Goal: Information Seeking & Learning: Learn about a topic

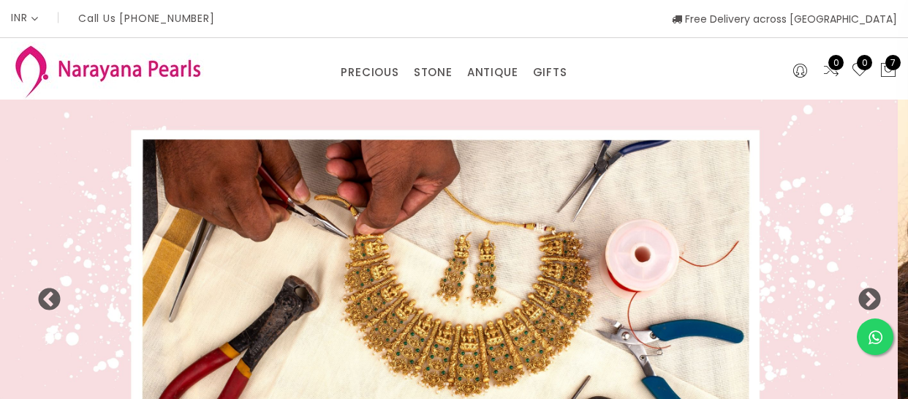
select select "INR"
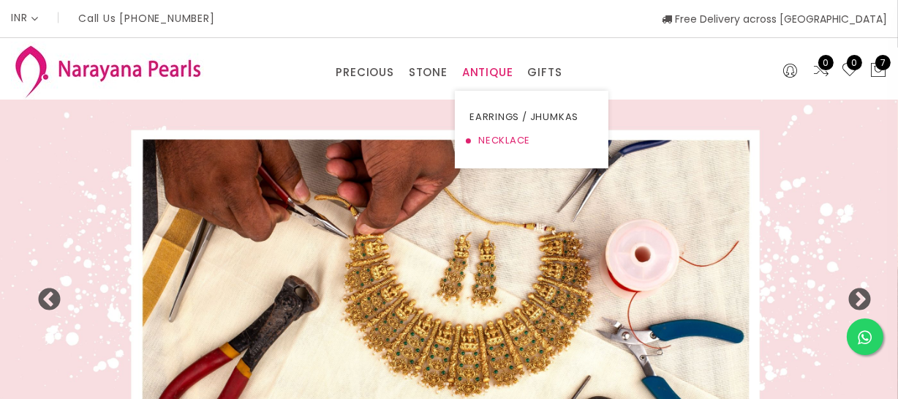
click at [485, 137] on link "NECKLACE" at bounding box center [531, 140] width 124 height 23
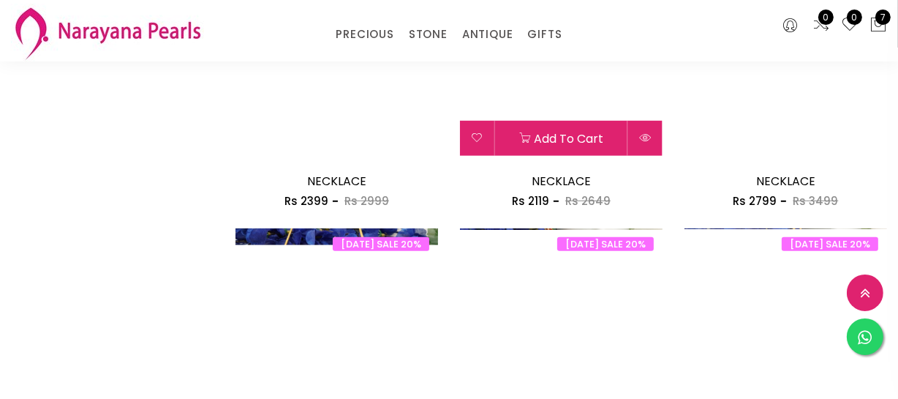
scroll to position [930, 0]
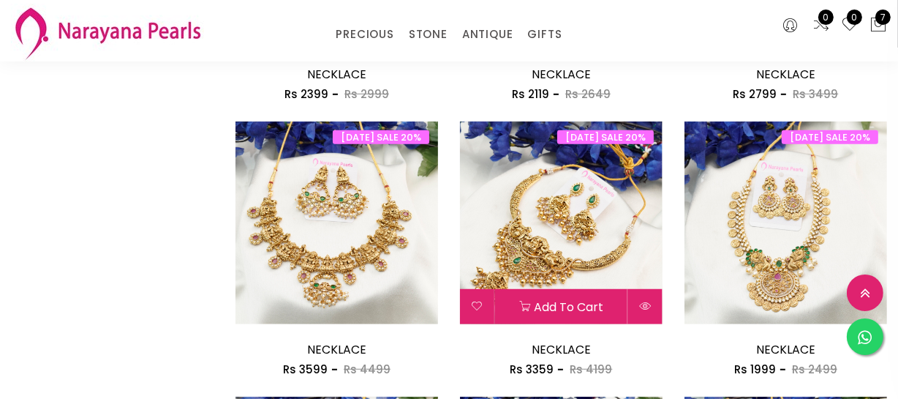
click at [545, 229] on img at bounding box center [561, 222] width 203 height 203
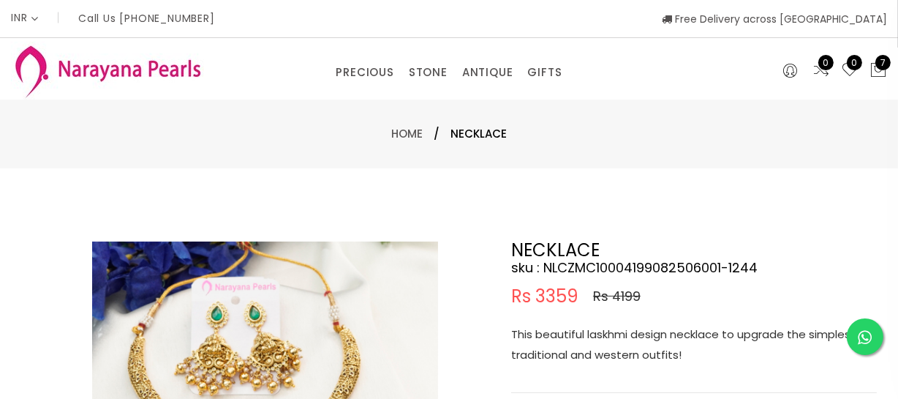
click at [620, 338] on p "This beautiful laskhmi design necklace to upgrade the simplest of traditional a…" at bounding box center [694, 344] width 366 height 41
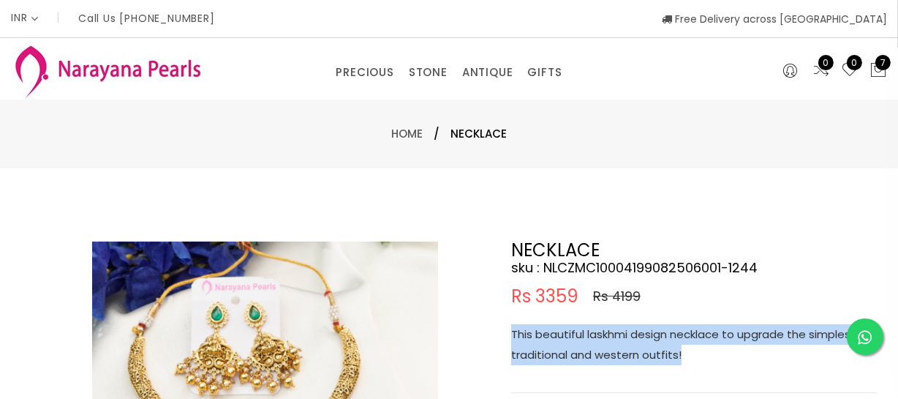
click at [620, 338] on p "This beautiful laskhmi design necklace to upgrade the simplest of traditional a…" at bounding box center [694, 344] width 366 height 41
copy p "This beautiful laskhmi design necklace to upgrade the simplest of traditional a…"
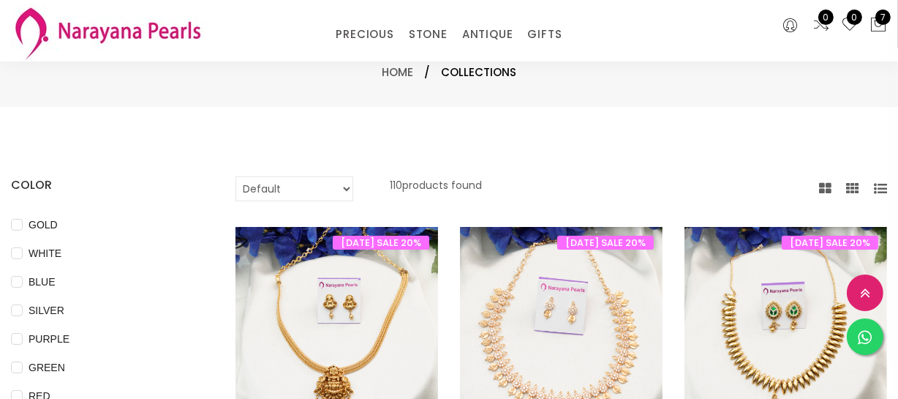
scroll to position [806, 0]
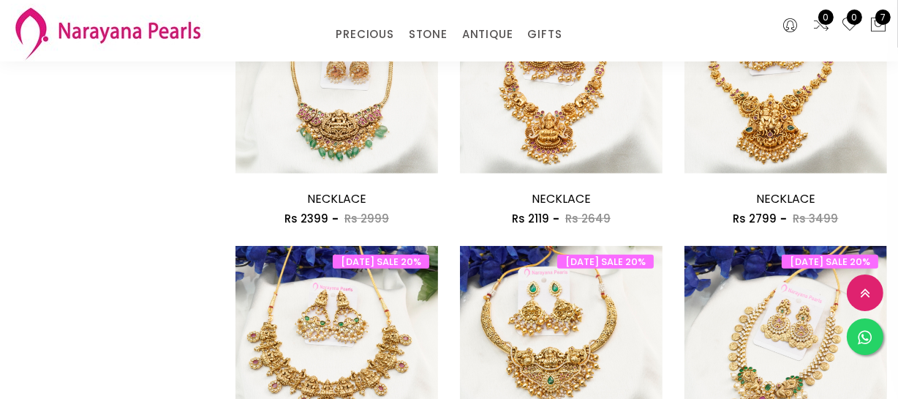
click at [773, 330] on img at bounding box center [785, 347] width 203 height 203
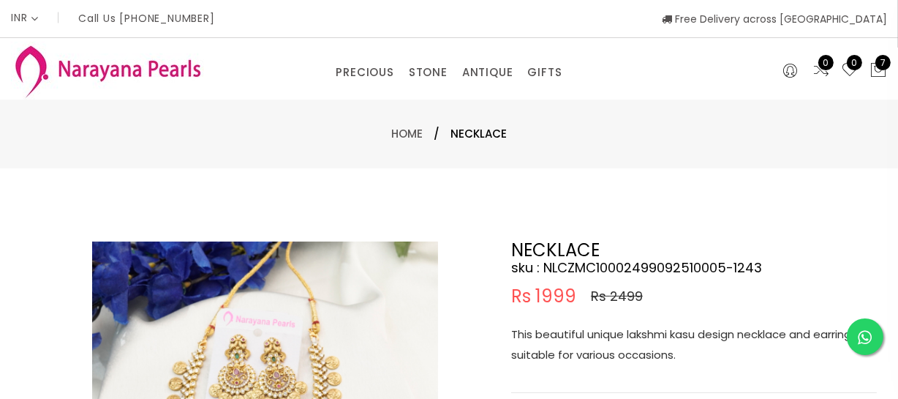
click at [642, 342] on p "This beautiful unique lakshmi kasu design necklace and earring is suitable for …" at bounding box center [694, 344] width 366 height 41
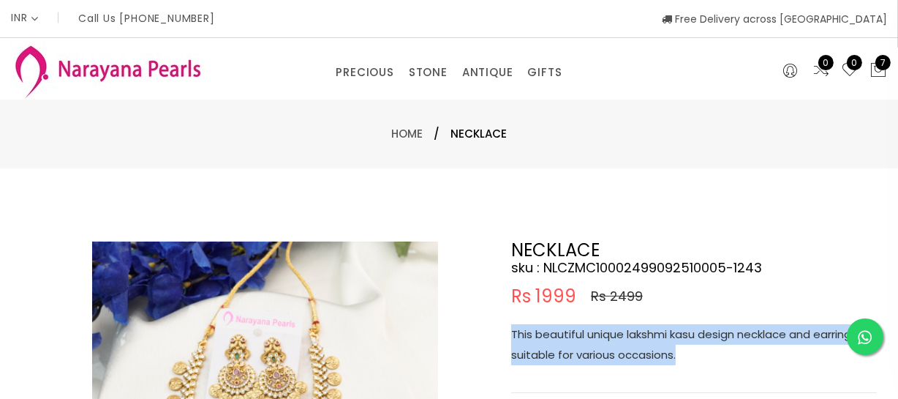
click at [642, 342] on p "This beautiful unique lakshmi kasu design necklace and earring is suitable for …" at bounding box center [694, 344] width 366 height 41
copy p "This beautiful unique lakshmi kasu design necklace and earring is suitable for …"
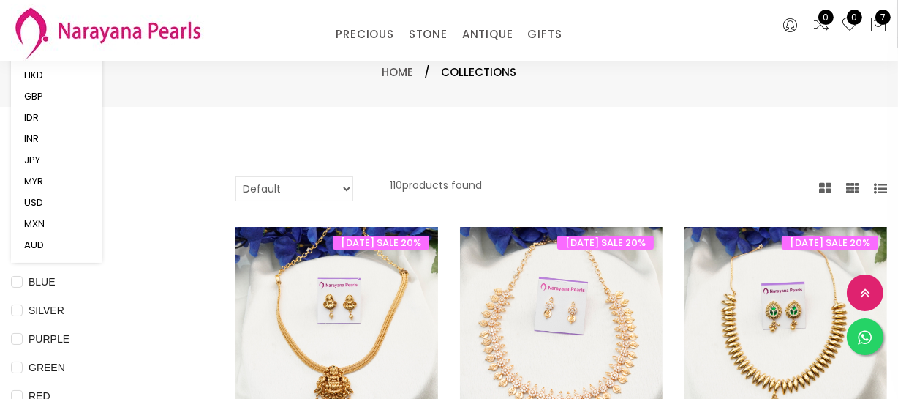
scroll to position [806, 0]
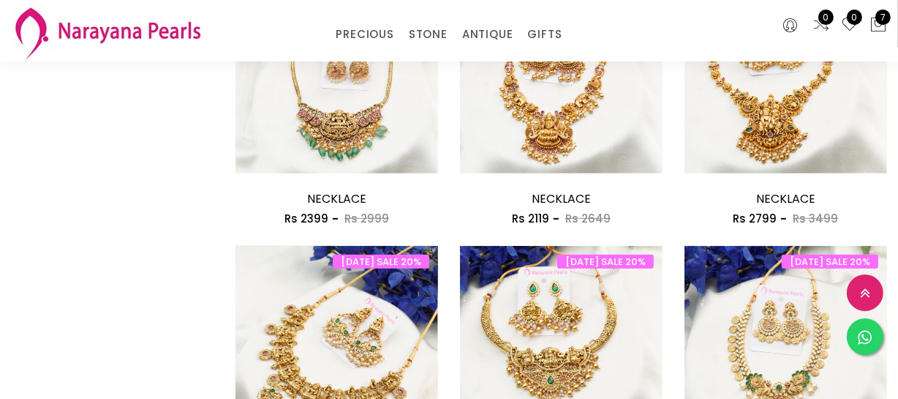
click at [358, 311] on img at bounding box center [336, 347] width 203 height 203
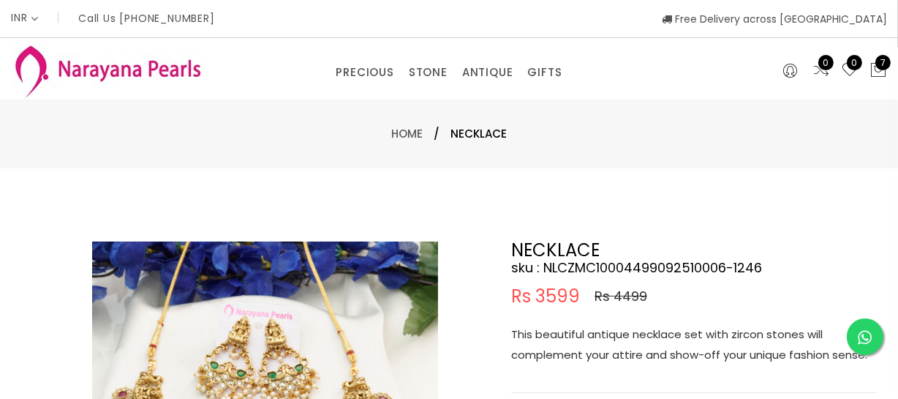
click at [608, 358] on p "This beautiful antique necklace set with zircon stones will complement your att…" at bounding box center [694, 344] width 366 height 41
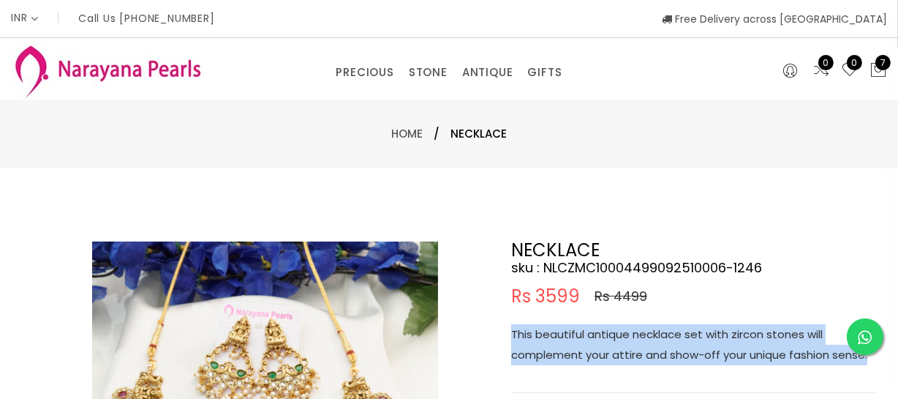
click at [608, 358] on p "This beautiful antique necklace set with zircon stones will complement your att…" at bounding box center [694, 344] width 366 height 41
copy p "This beautiful antique necklace set with zircon stones will complement your att…"
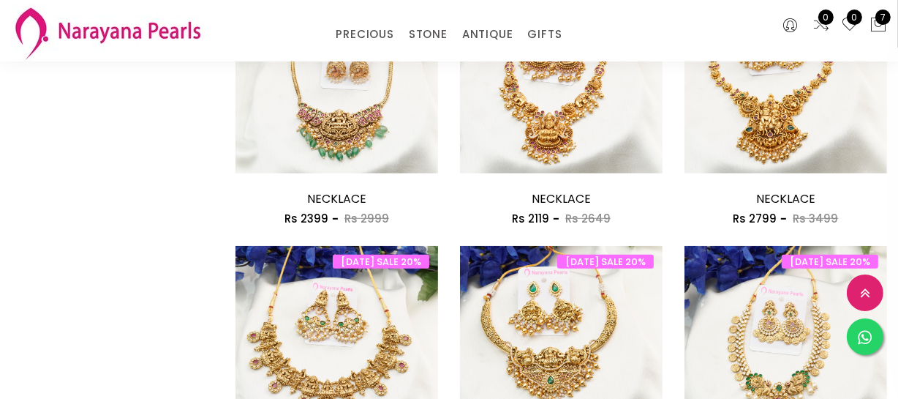
click at [790, 54] on div "0 0 7" at bounding box center [823, 30] width 150 height 61
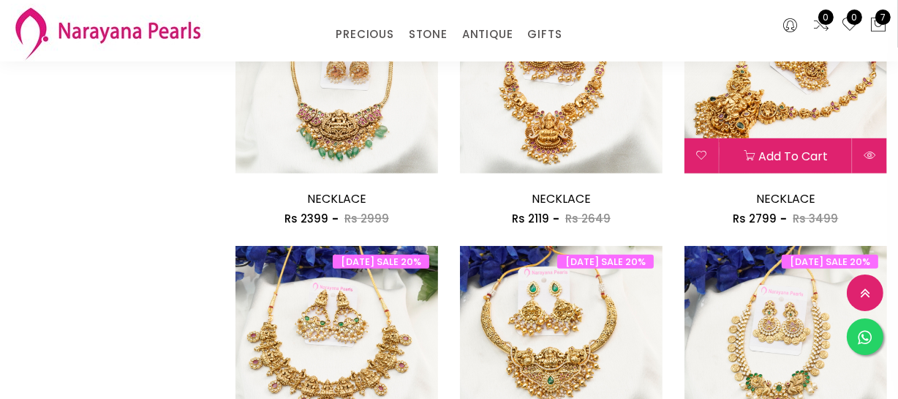
click at [769, 120] on img at bounding box center [785, 72] width 203 height 203
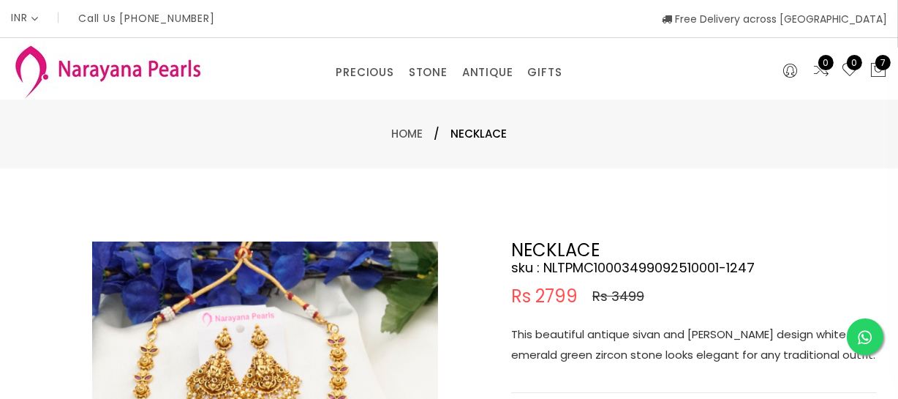
click at [602, 358] on p "This beautiful antique sivan and [PERSON_NAME] design white and emerald green z…" at bounding box center [694, 344] width 366 height 41
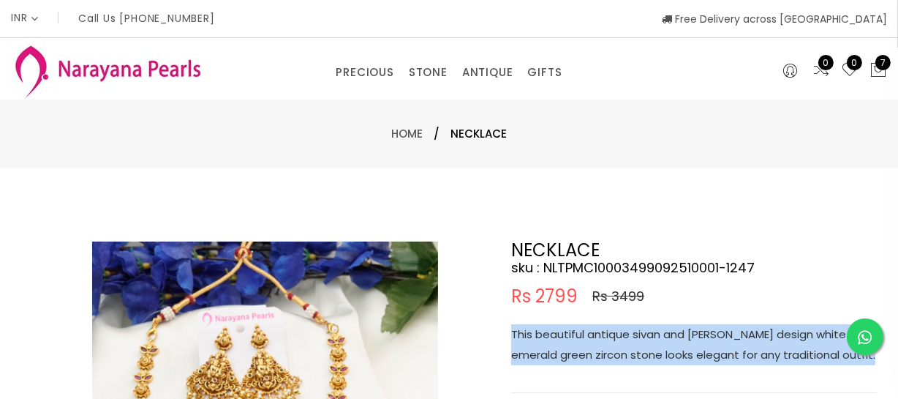
click at [602, 358] on p "This beautiful antique sivan and [PERSON_NAME] design white and emerald green z…" at bounding box center [694, 344] width 366 height 41
copy p "This beautiful antique sivan and [PERSON_NAME] design white and emerald green z…"
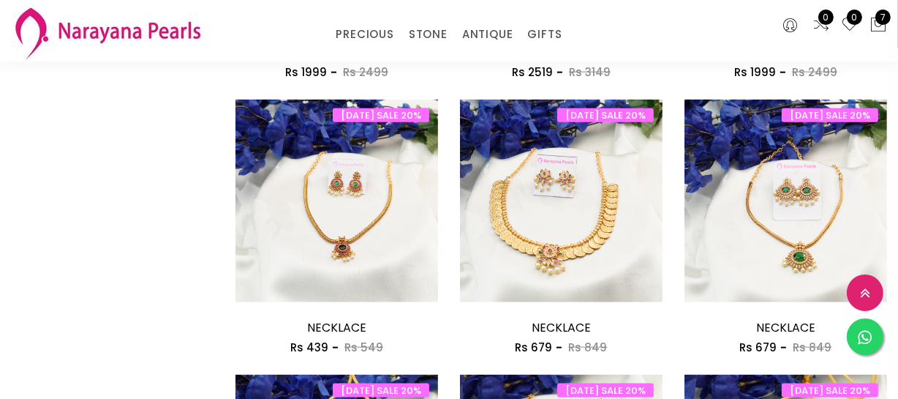
scroll to position [1728, 0]
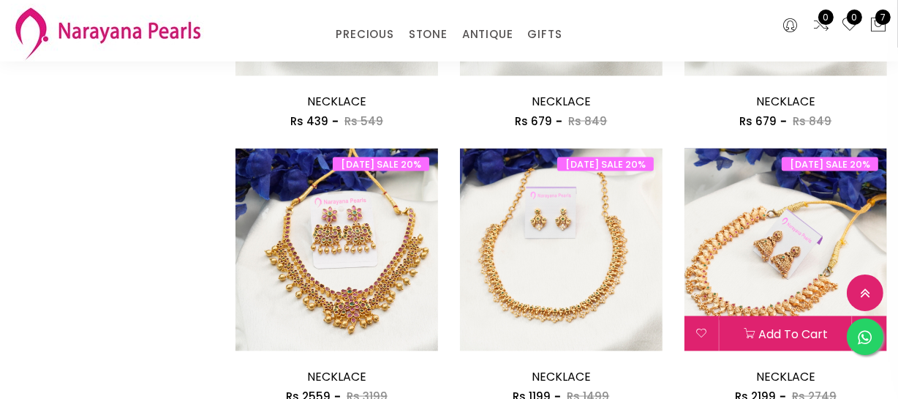
click at [796, 258] on img at bounding box center [785, 249] width 203 height 203
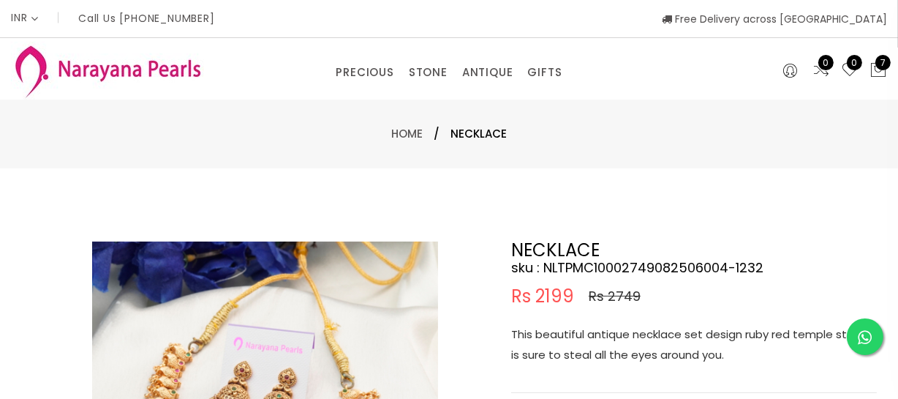
click at [628, 357] on p "This beautiful antique necklace set design ruby red temple stone is sure to ste…" at bounding box center [694, 344] width 366 height 41
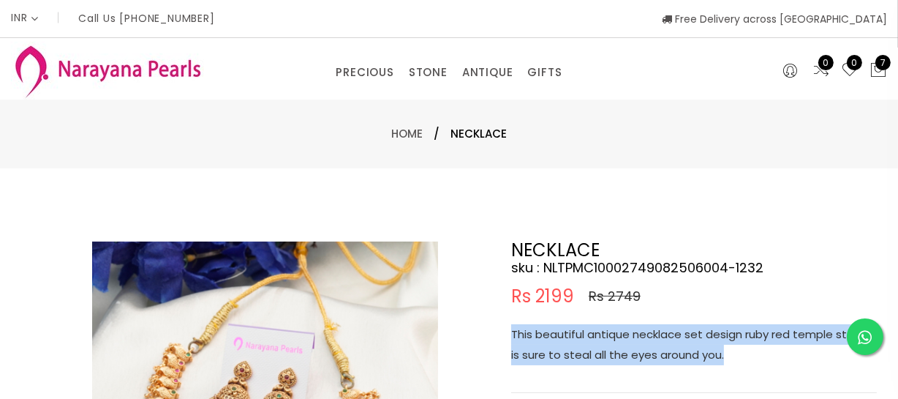
click at [628, 357] on p "This beautiful antique necklace set design ruby red temple stone is sure to ste…" at bounding box center [694, 344] width 366 height 41
copy p "This beautiful antique necklace set design ruby red temple stone is sure to ste…"
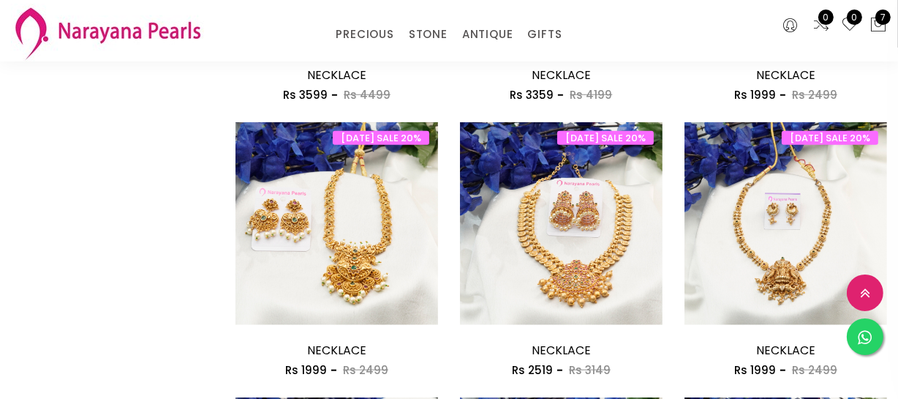
scroll to position [1205, 0]
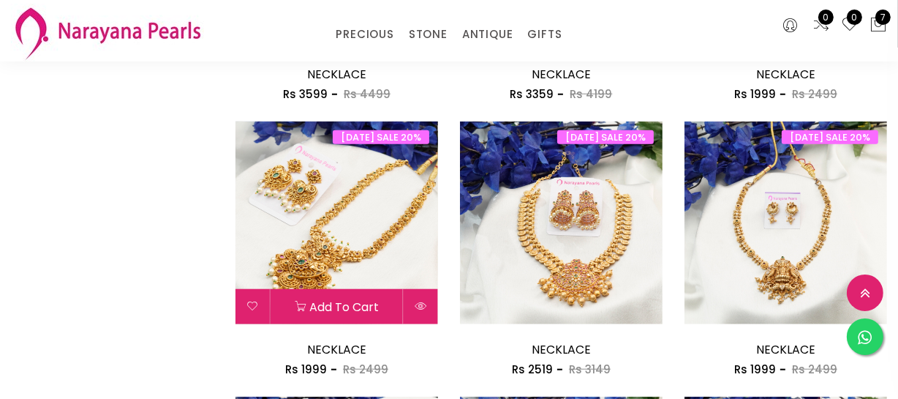
click at [385, 251] on img at bounding box center [336, 222] width 203 height 203
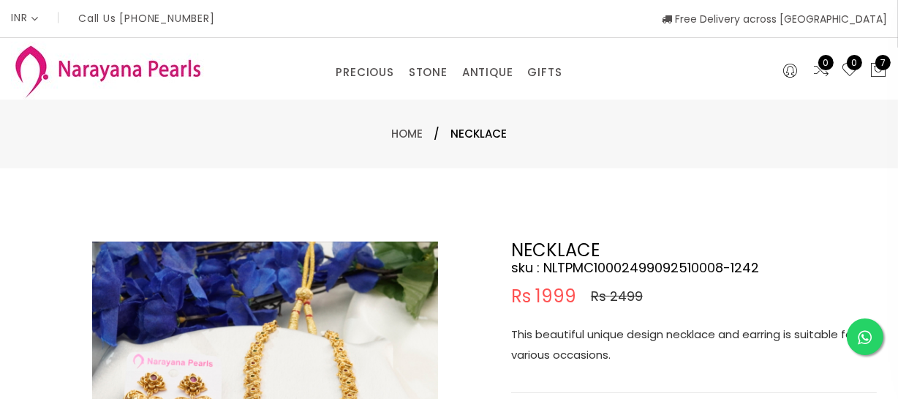
click at [628, 339] on p "This beautiful unique design necklace and earring is suitable for various occas…" at bounding box center [694, 344] width 366 height 41
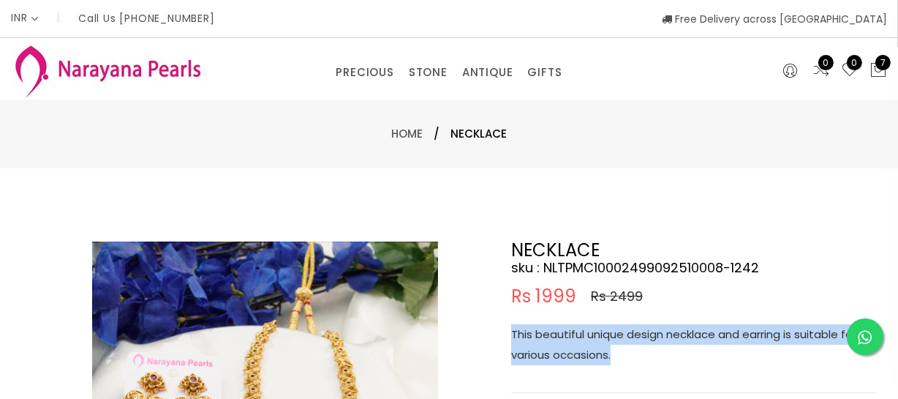
click at [628, 339] on p "This beautiful unique design necklace and earring is suitable for various occas…" at bounding box center [694, 344] width 366 height 41
copy p "This beautiful unique design necklace and earring is suitable for various occas…"
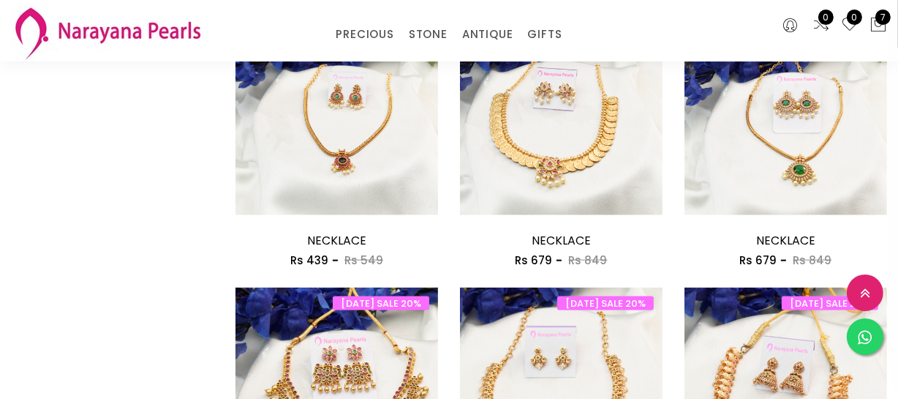
scroll to position [1803, 0]
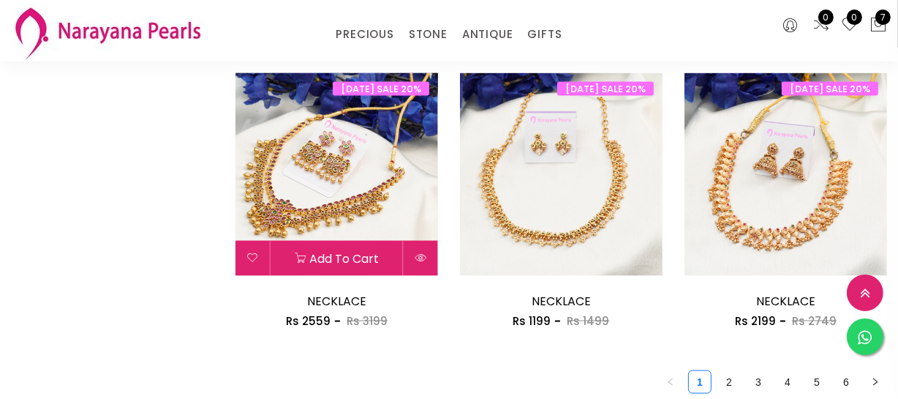
click at [331, 197] on img at bounding box center [336, 174] width 203 height 203
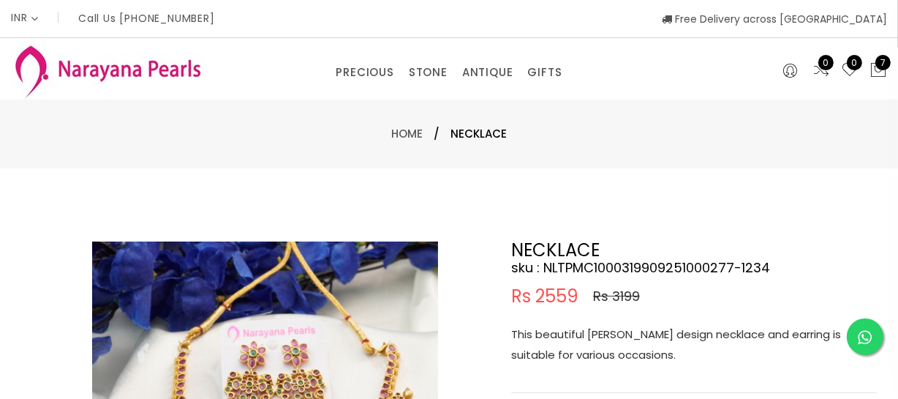
click at [632, 337] on p "This beautiful [PERSON_NAME] design necklace and earring is suitable for variou…" at bounding box center [694, 344] width 366 height 41
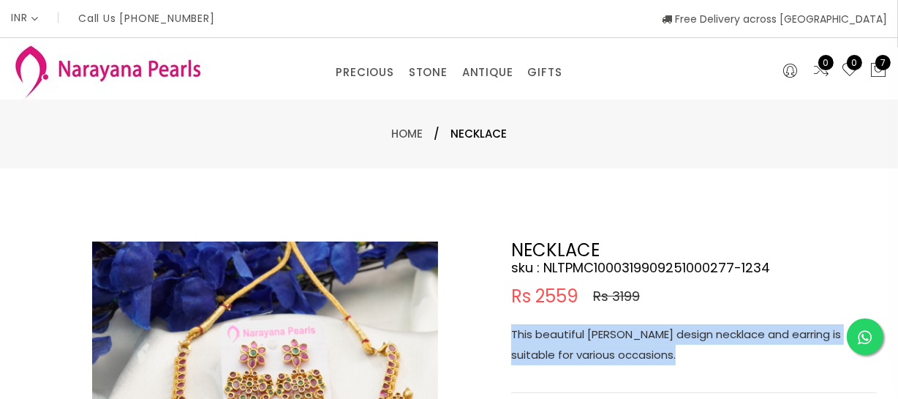
click at [632, 337] on p "This beautiful [PERSON_NAME] design necklace and earring is suitable for variou…" at bounding box center [694, 344] width 366 height 41
copy p "This beautiful [PERSON_NAME] design necklace and earring is suitable for variou…"
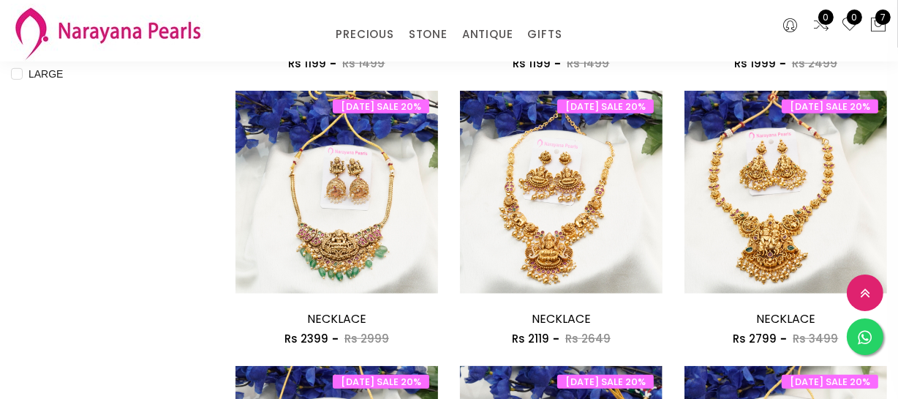
scroll to position [673, 0]
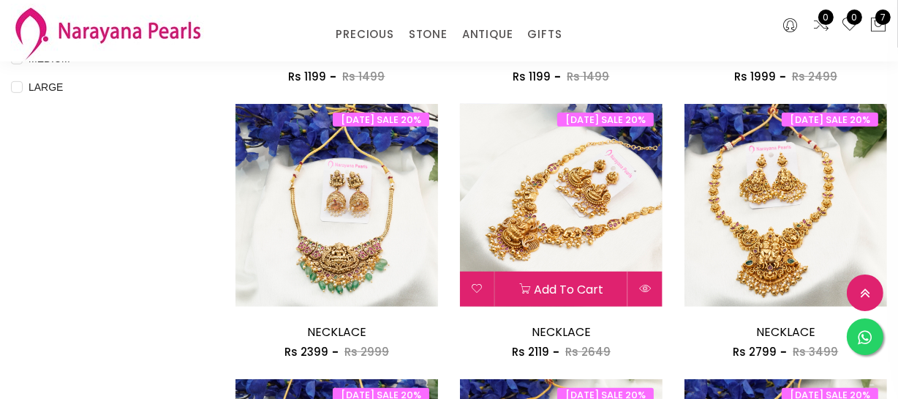
click at [565, 230] on img at bounding box center [561, 205] width 203 height 203
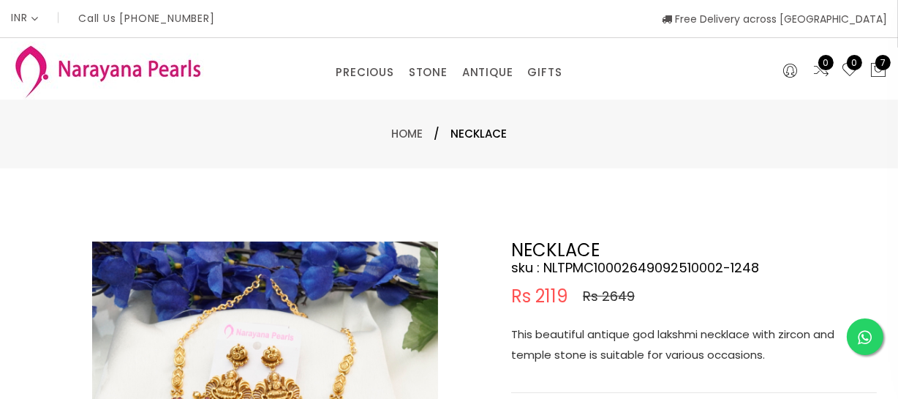
click at [622, 342] on p "This beautiful antique god lakshmi necklace with zircon and temple stone is sui…" at bounding box center [694, 344] width 366 height 41
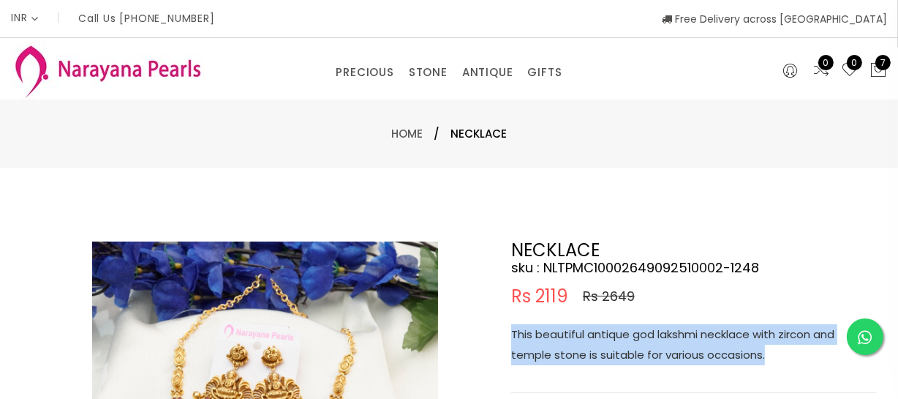
click at [622, 342] on p "This beautiful antique god lakshmi necklace with zircon and temple stone is sui…" at bounding box center [694, 344] width 366 height 41
copy p "This beautiful antique god lakshmi necklace with zircon and temple stone is sui…"
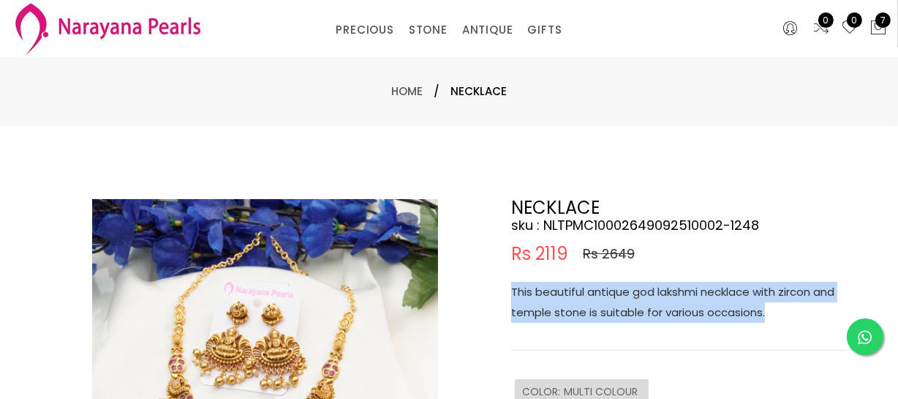
scroll to position [265, 0]
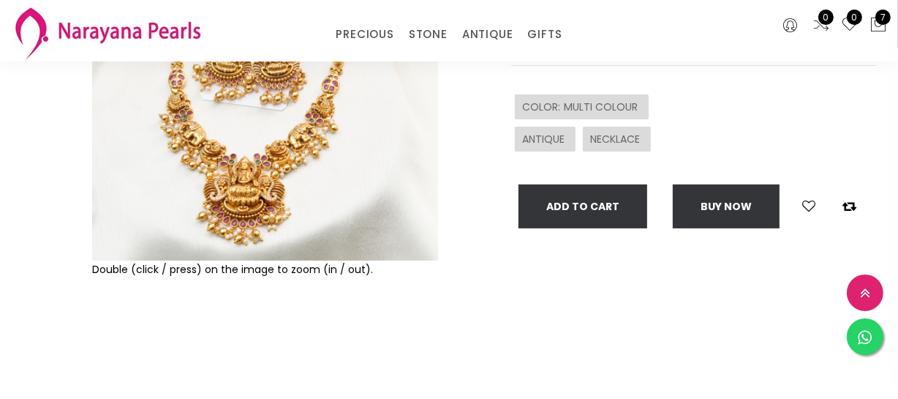
scroll to position [673, 0]
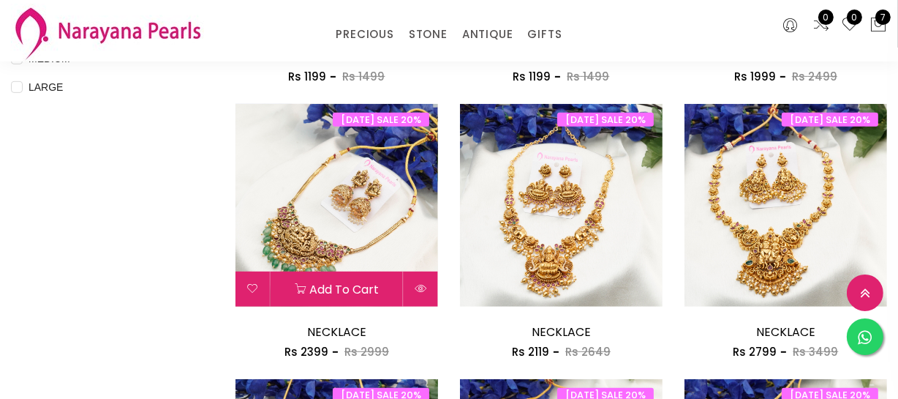
click at [342, 167] on img at bounding box center [336, 205] width 203 height 203
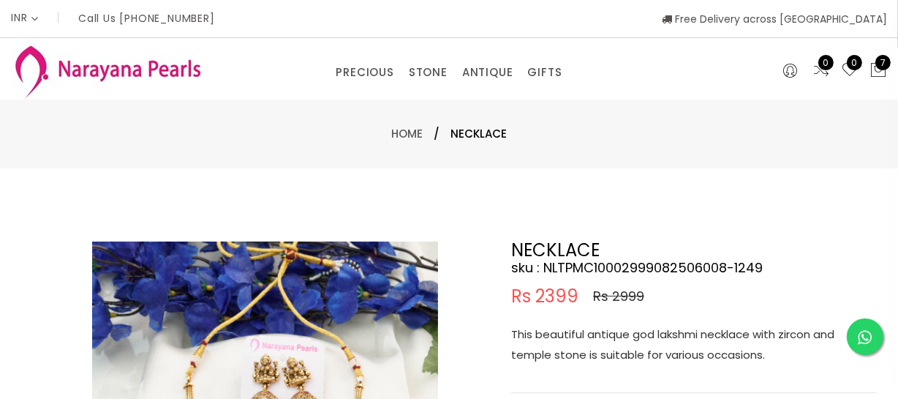
click at [271, 73] on div "PRECIOUS CUSTOM MADE-GEMS PRECIOUS [PERSON_NAME] EARRINGS / JHUMKAS NECKLACE AN…" at bounding box center [449, 68] width 599 height 29
click at [600, 335] on p "This beautiful antique god lakshmi necklace with zircon and temple stone is sui…" at bounding box center [694, 344] width 366 height 41
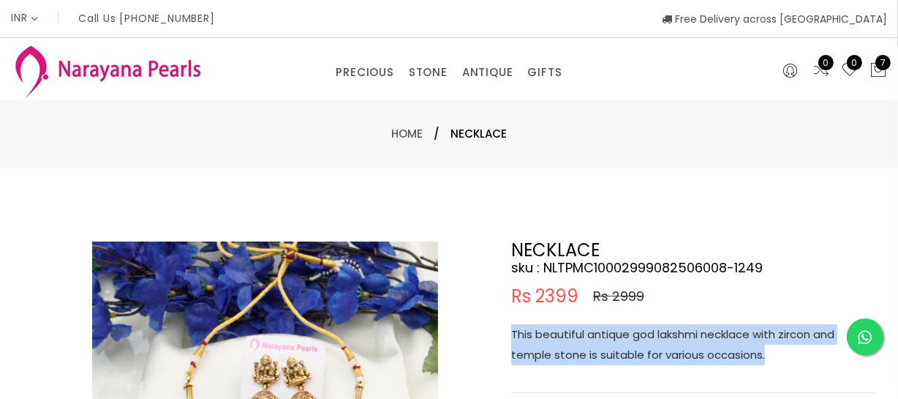
click at [600, 335] on p "This beautiful antique god lakshmi necklace with zircon and temple stone is sui…" at bounding box center [694, 344] width 366 height 41
copy p "This beautiful antique god lakshmi necklace with zircon and temple stone is sui…"
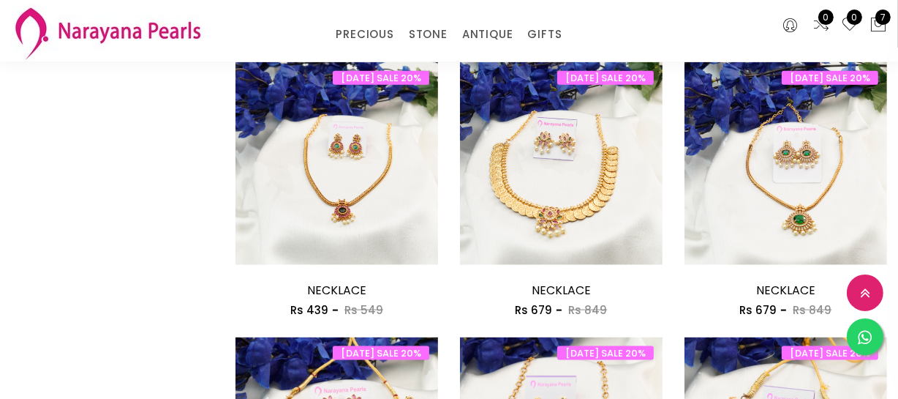
scroll to position [1604, 0]
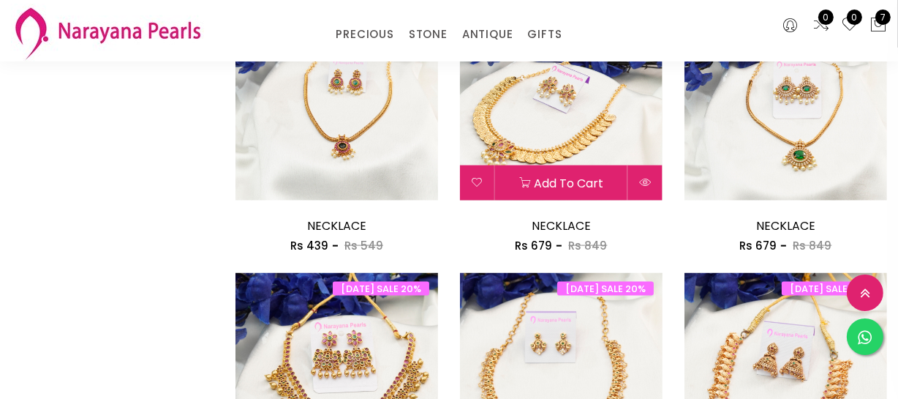
click at [528, 128] on img at bounding box center [561, 99] width 203 height 203
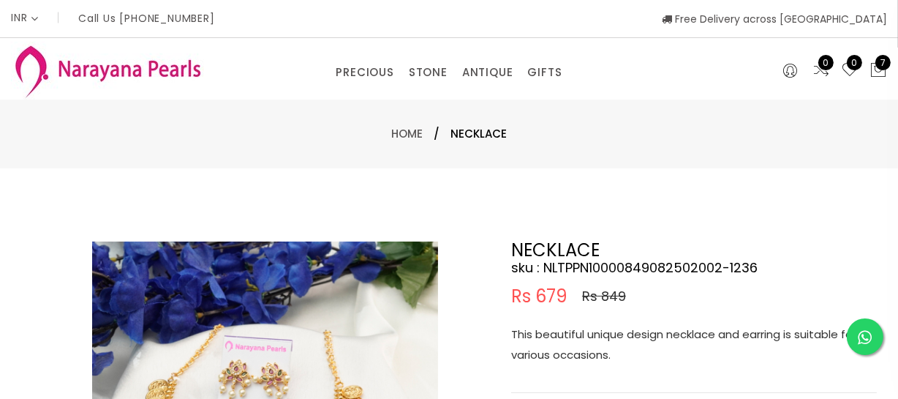
click at [605, 344] on p "This beautiful unique design necklace and earring is suitable for various occas…" at bounding box center [694, 344] width 366 height 41
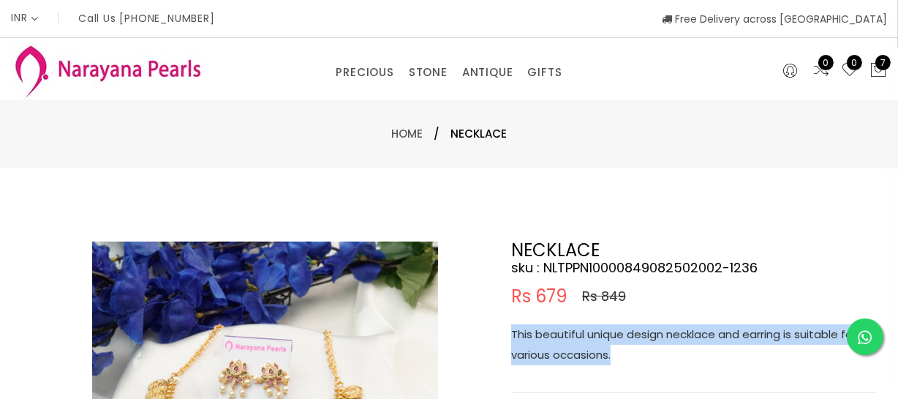
click at [605, 344] on p "This beautiful unique design necklace and earring is suitable for various occas…" at bounding box center [694, 344] width 366 height 41
copy p "This beautiful unique design necklace and earring is suitable for various occas…"
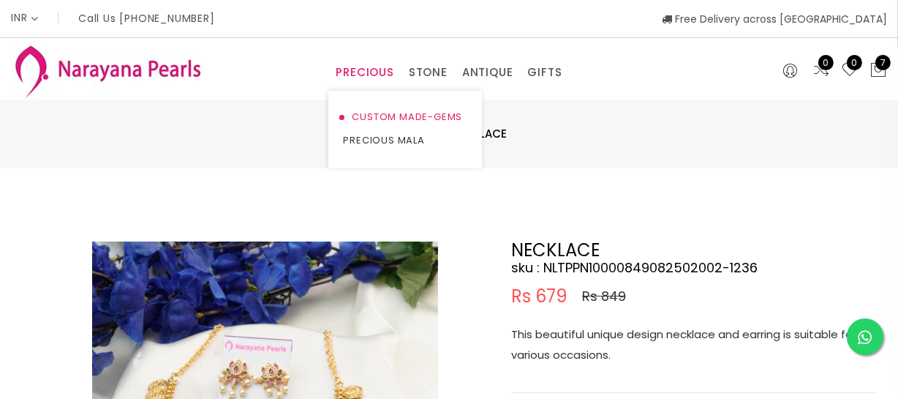
click at [383, 117] on link "CUSTOM MADE-GEMS" at bounding box center [405, 116] width 124 height 23
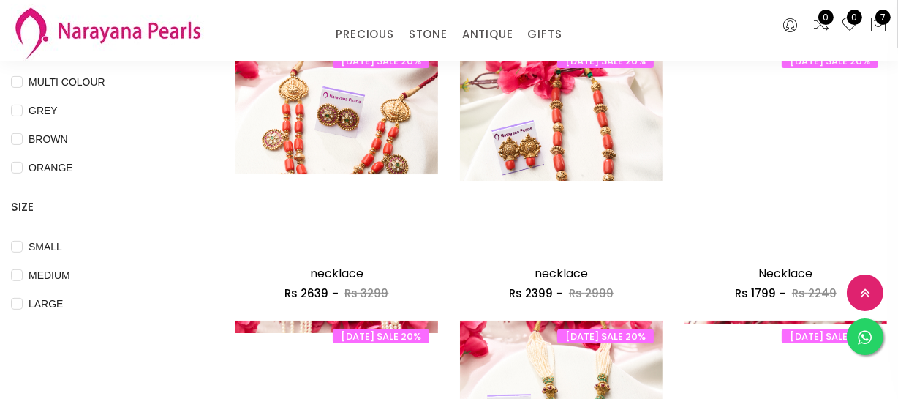
scroll to position [465, 0]
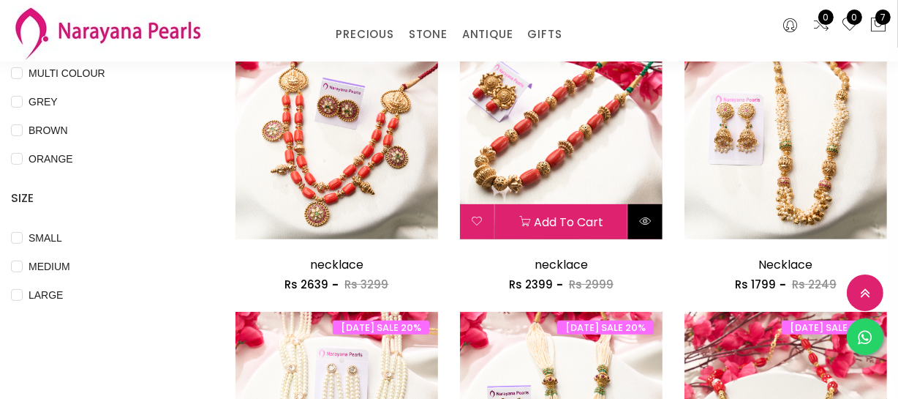
click at [650, 223] on icon at bounding box center [645, 221] width 12 height 12
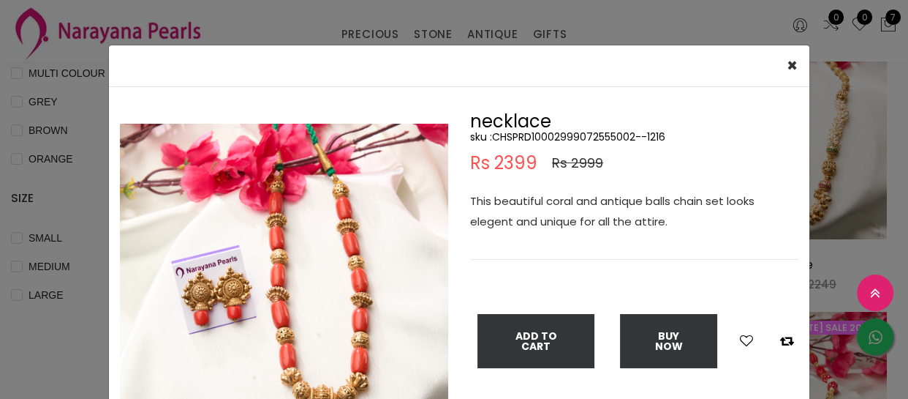
click at [541, 211] on p "This beautiful coral and antique balls chain set looks elegent and unique for a…" at bounding box center [634, 211] width 328 height 41
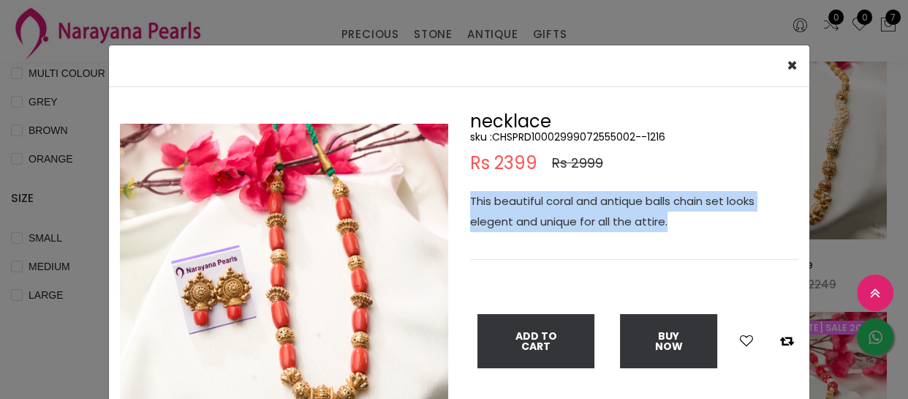
click at [541, 211] on p "This beautiful coral and antique balls chain set looks elegent and unique for a…" at bounding box center [634, 211] width 328 height 41
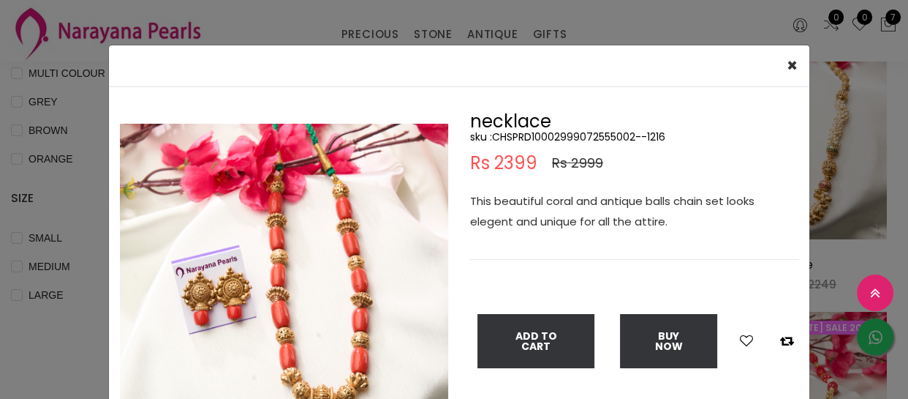
click at [0, 347] on div "× Close Double (click / press) on the image to zoom (in / out). necklace sku : …" at bounding box center [454, 199] width 908 height 399
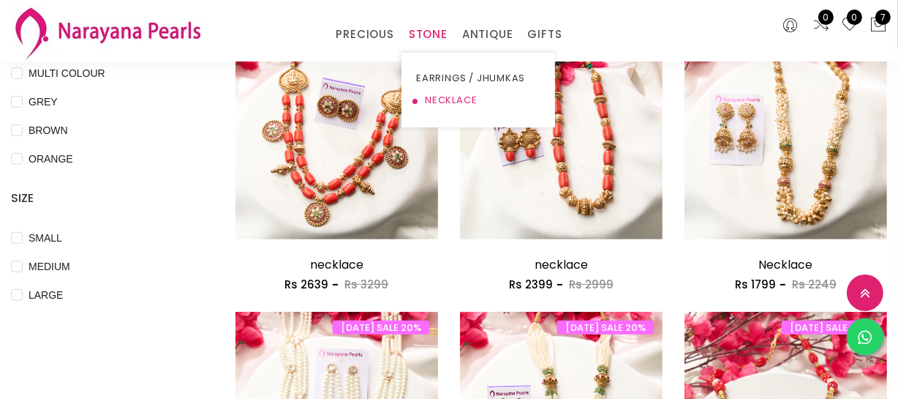
click at [447, 95] on link "NECKLACE" at bounding box center [478, 100] width 124 height 22
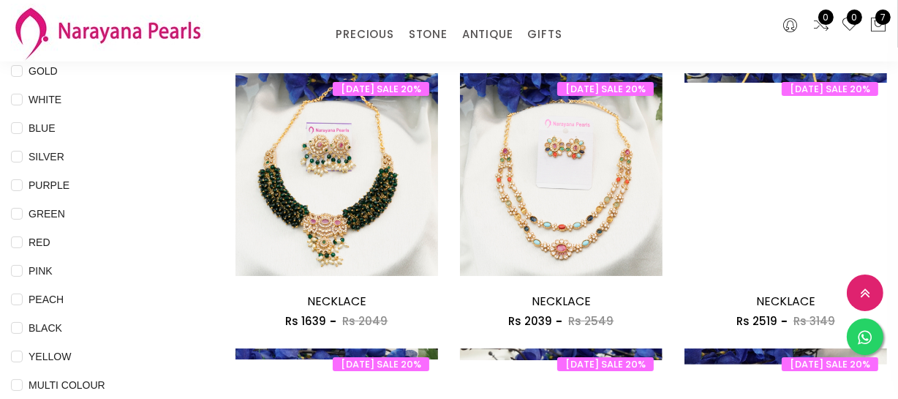
scroll to position [199, 0]
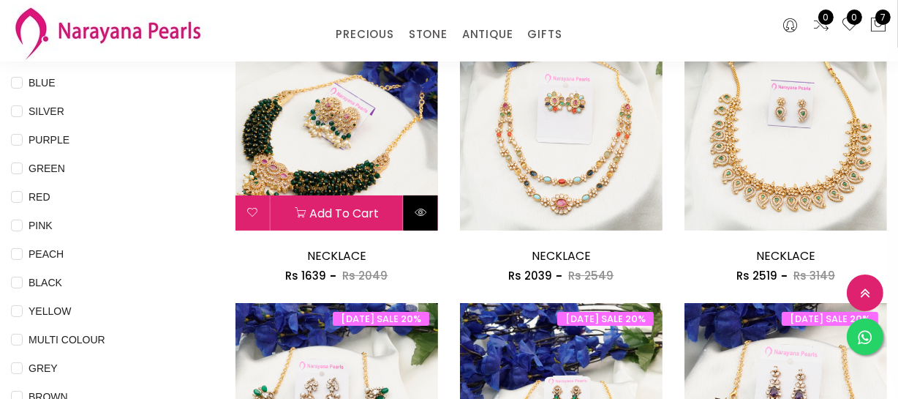
click at [418, 204] on button at bounding box center [421, 212] width 34 height 35
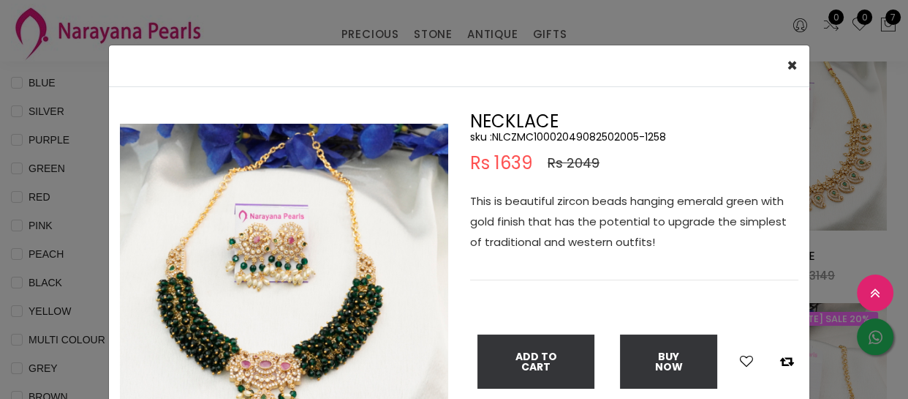
click at [541, 227] on p "This is beautiful zircon beads hanging emerald green with gold finish that has …" at bounding box center [634, 221] width 328 height 61
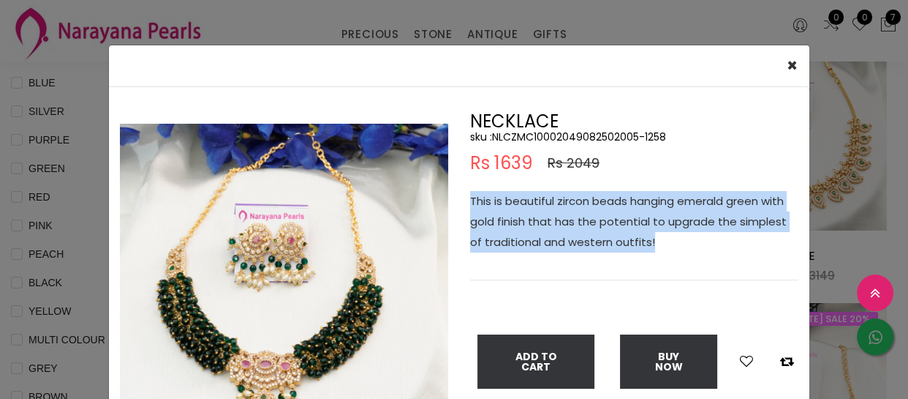
click at [541, 227] on p "This is beautiful zircon beads hanging emerald green with gold finish that has …" at bounding box center [634, 221] width 328 height 61
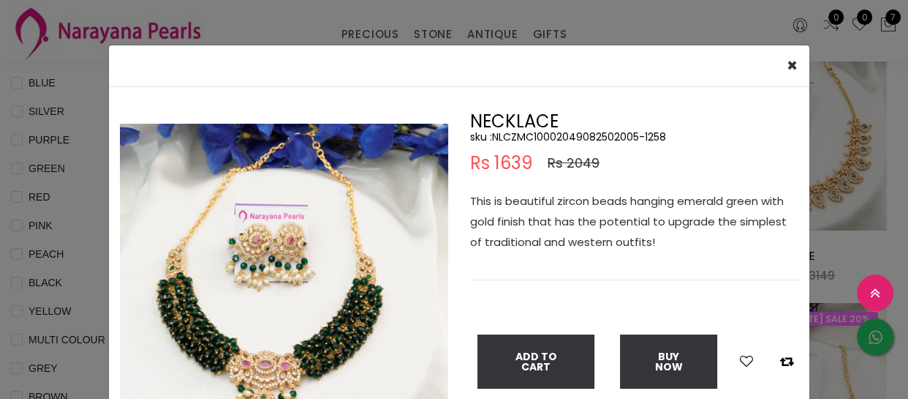
click at [51, 245] on div "× Close Double (click / press) on the image to zoom (in / out). NECKLACE sku : …" at bounding box center [454, 199] width 908 height 399
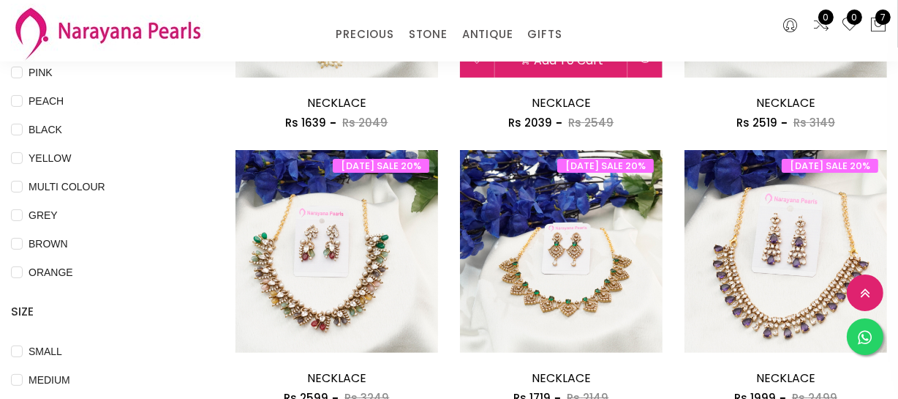
scroll to position [265, 0]
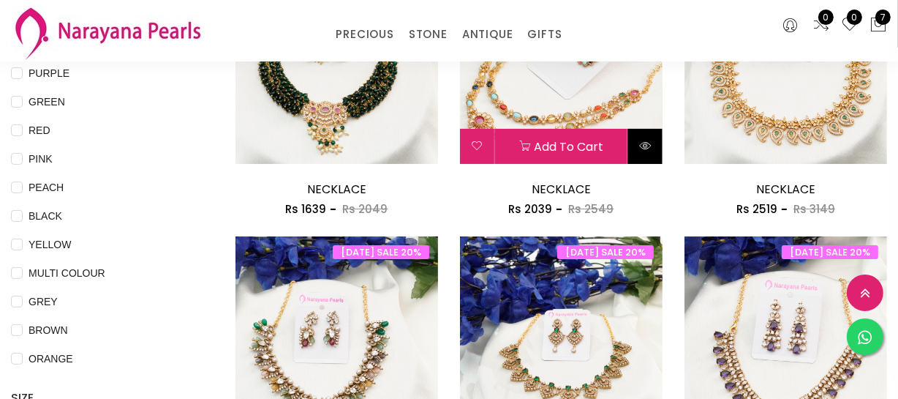
click at [646, 132] on button at bounding box center [645, 146] width 34 height 35
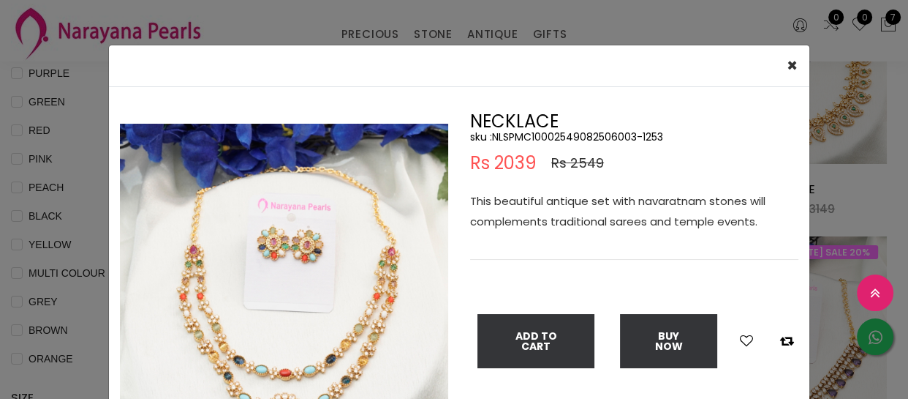
click at [644, 204] on p "This beautiful antique set with navaratnam stones will complements traditional …" at bounding box center [634, 211] width 328 height 41
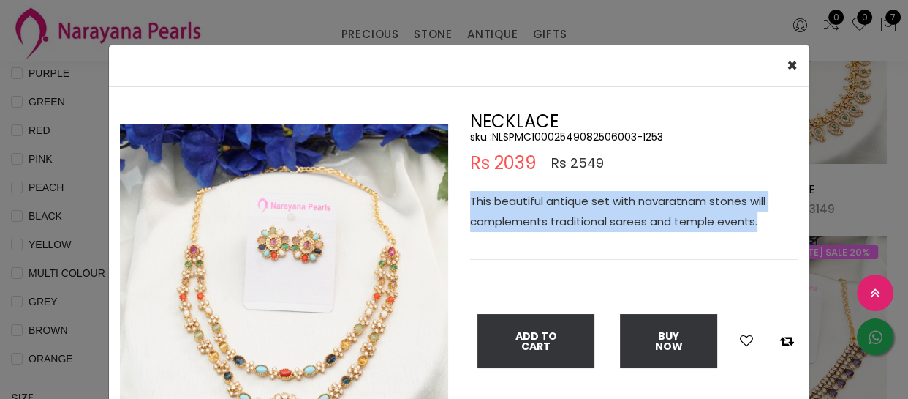
click at [644, 204] on p "This beautiful antique set with navaratnam stones will complements traditional …" at bounding box center [634, 211] width 328 height 41
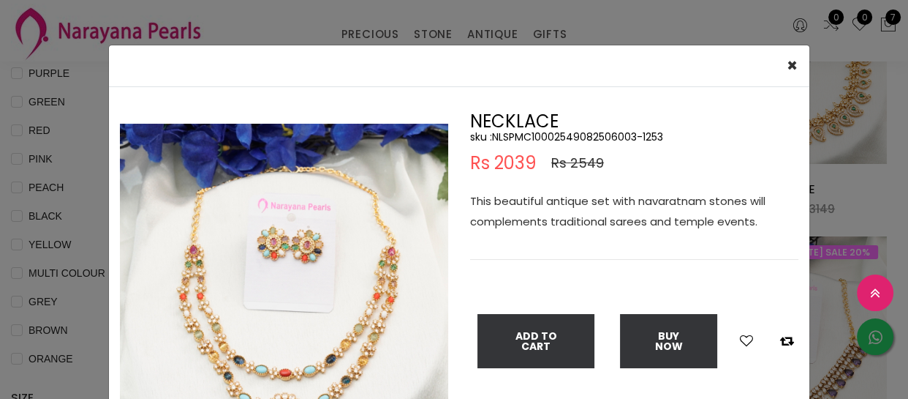
click at [83, 251] on div "× Close Double (click / press) on the image to zoom (in / out). NECKLACE sku : …" at bounding box center [454, 199] width 908 height 399
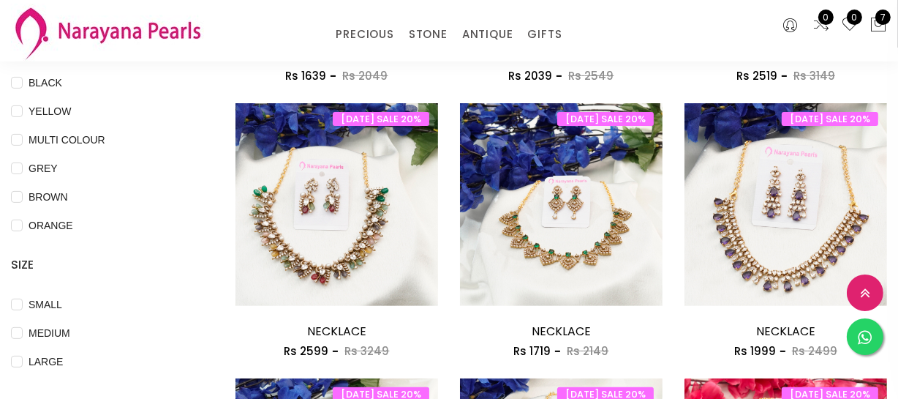
scroll to position [465, 0]
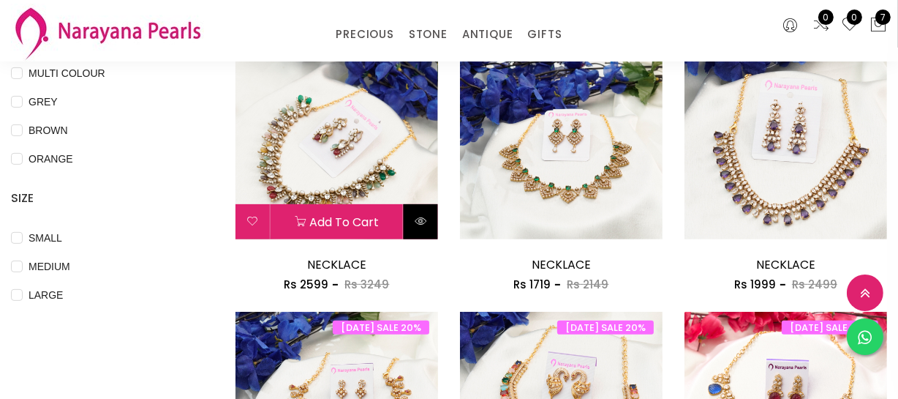
click at [418, 227] on button at bounding box center [421, 221] width 34 height 35
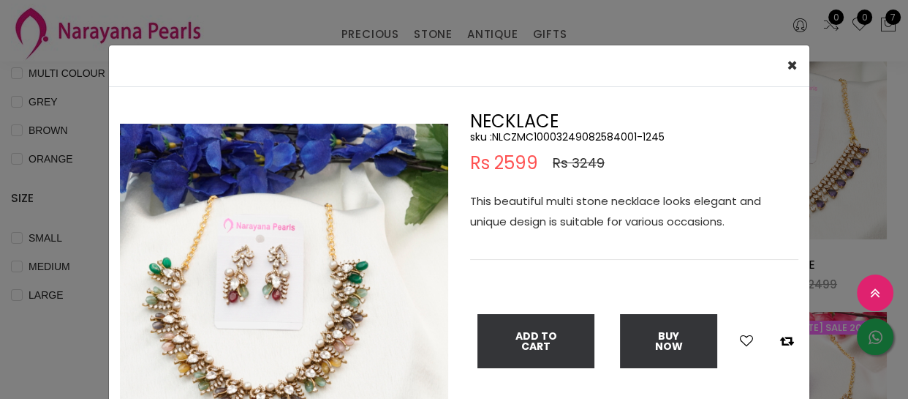
click at [600, 214] on p "This beautiful multi stone necklace looks elegant and unique design is suitable…" at bounding box center [634, 211] width 328 height 41
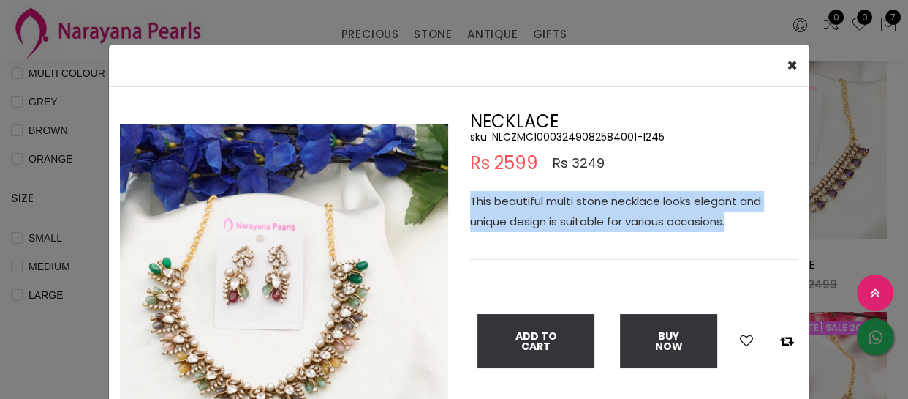
click at [600, 214] on p "This beautiful multi stone necklace looks elegant and unique design is suitable…" at bounding box center [634, 211] width 328 height 41
click at [72, 219] on div "× Close Double (click / press) on the image to zoom (in / out). NECKLACE sku : …" at bounding box center [454, 199] width 908 height 399
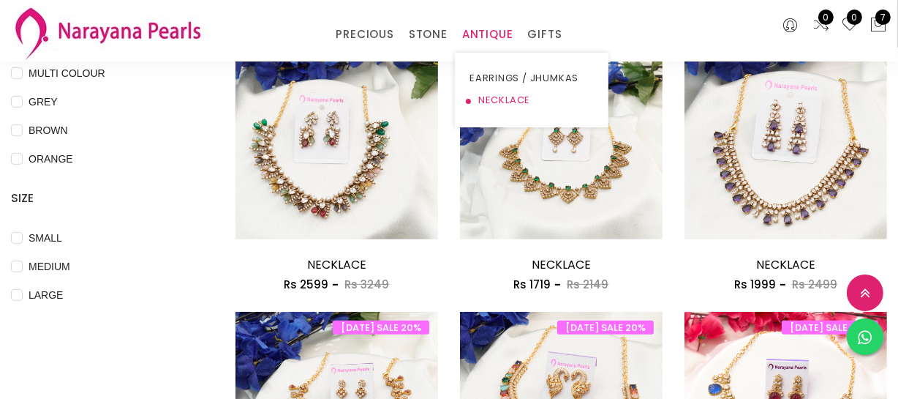
click at [474, 99] on link "NECKLACE" at bounding box center [531, 100] width 124 height 22
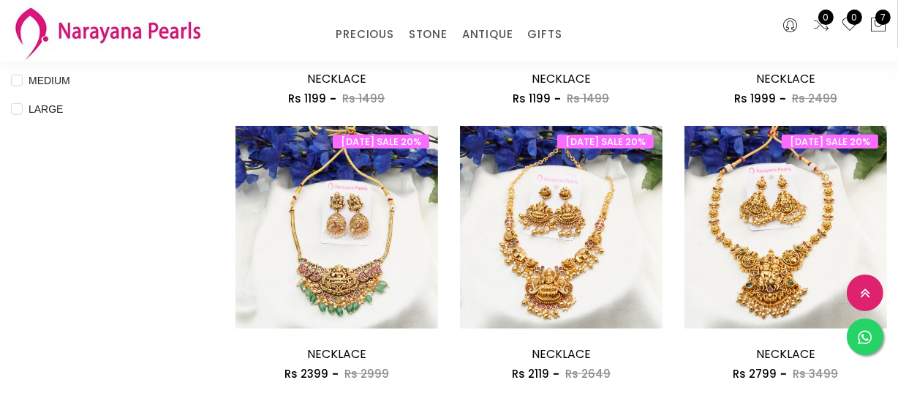
scroll to position [665, 0]
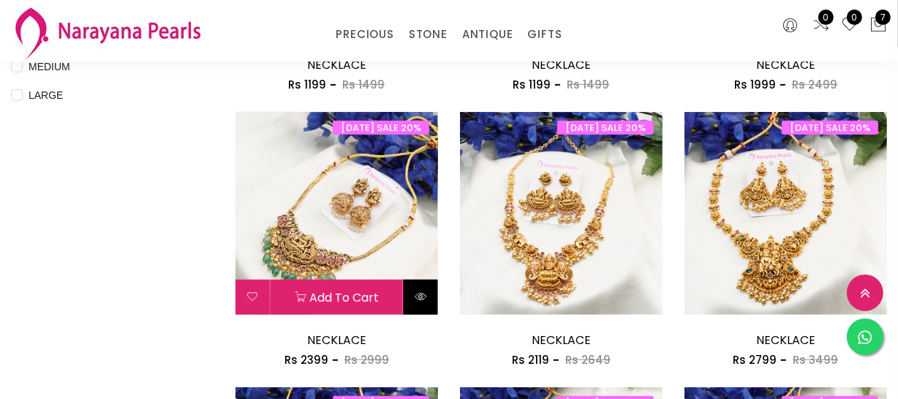
click at [426, 298] on icon at bounding box center [421, 296] width 12 height 12
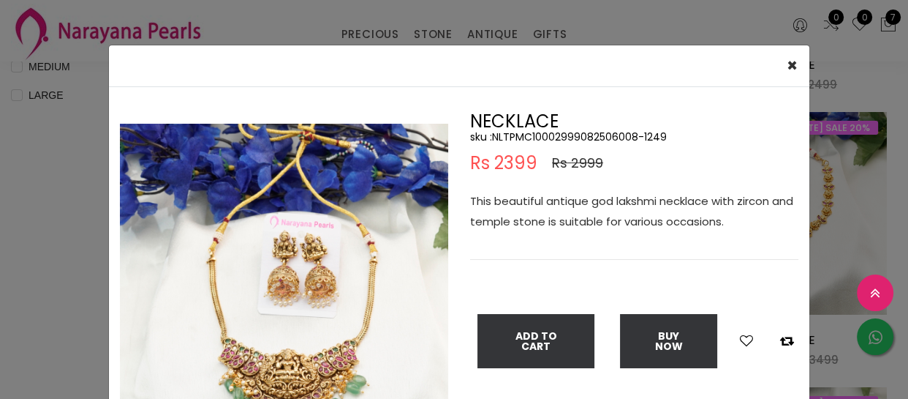
click at [587, 212] on p "This beautiful antique god lakshmi necklace with zircon and temple stone is sui…" at bounding box center [634, 211] width 328 height 41
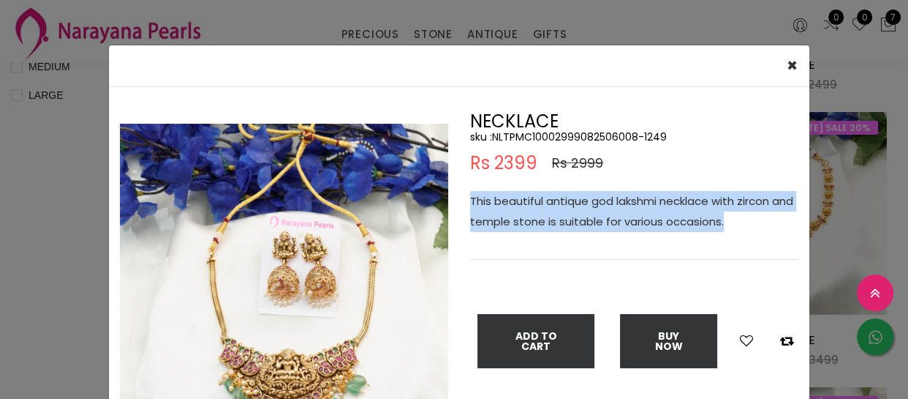
click at [587, 212] on p "This beautiful antique god lakshmi necklace with zircon and temple stone is sui…" at bounding box center [634, 211] width 328 height 41
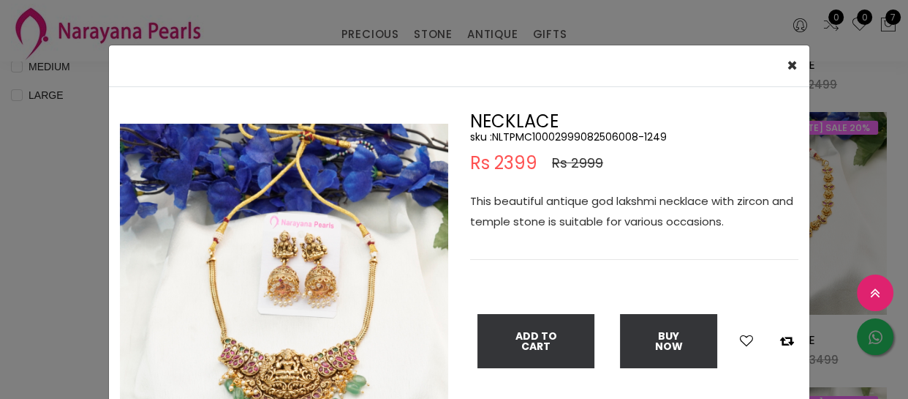
click at [20, 331] on div "× Close Double (click / press) on the image to zoom (in / out). NECKLACE sku : …" at bounding box center [454, 199] width 908 height 399
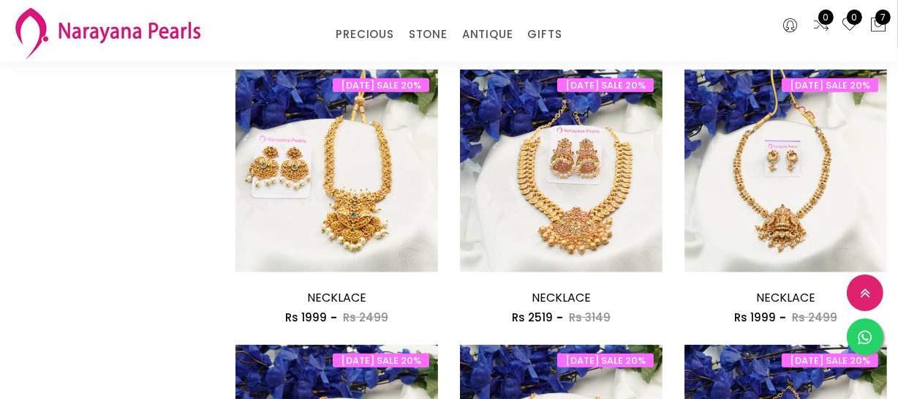
scroll to position [1263, 0]
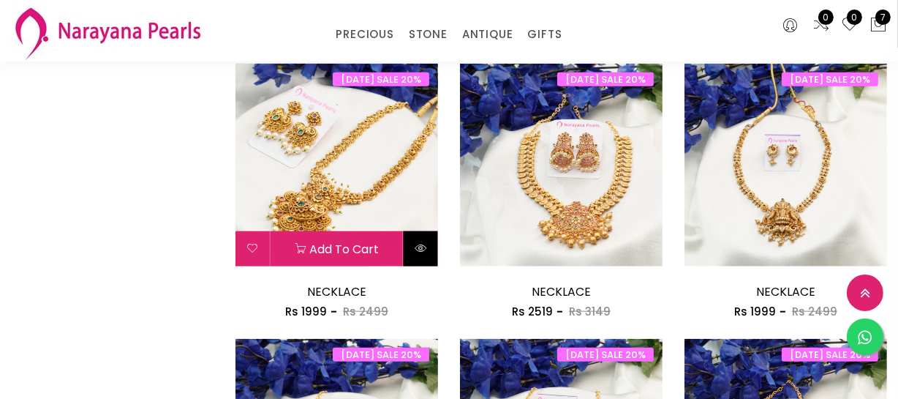
click at [415, 242] on icon at bounding box center [421, 248] width 12 height 12
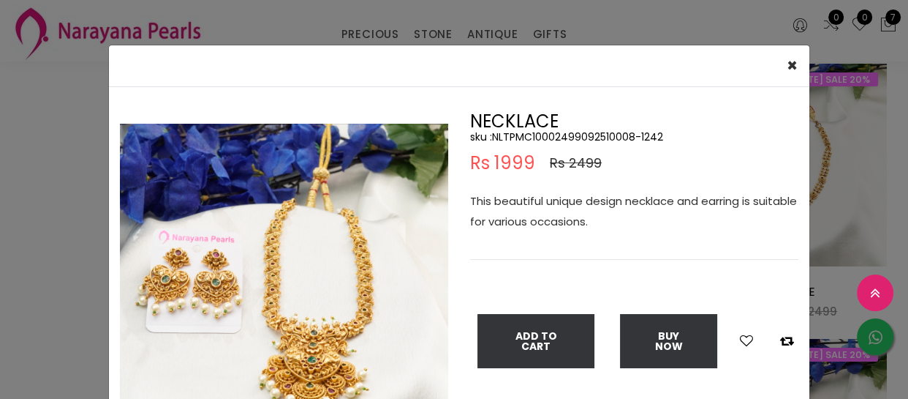
click at [554, 205] on p "This beautiful unique design necklace and earring is suitable for various occas…" at bounding box center [634, 211] width 328 height 41
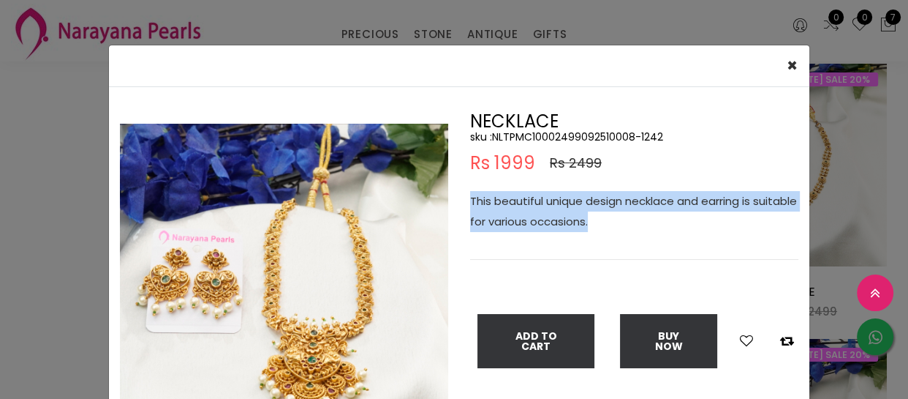
click at [554, 205] on p "This beautiful unique design necklace and earring is suitable for various occas…" at bounding box center [634, 211] width 328 height 41
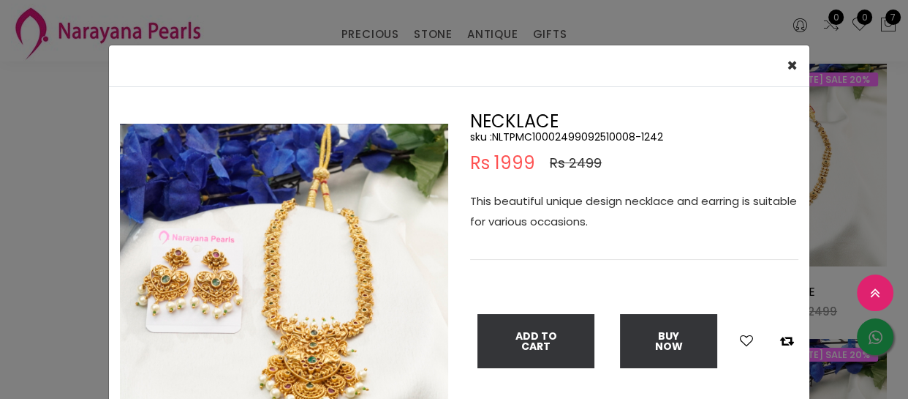
click at [24, 197] on div "× Close Double (click / press) on the image to zoom (in / out). NECKLACE sku : …" at bounding box center [454, 199] width 908 height 399
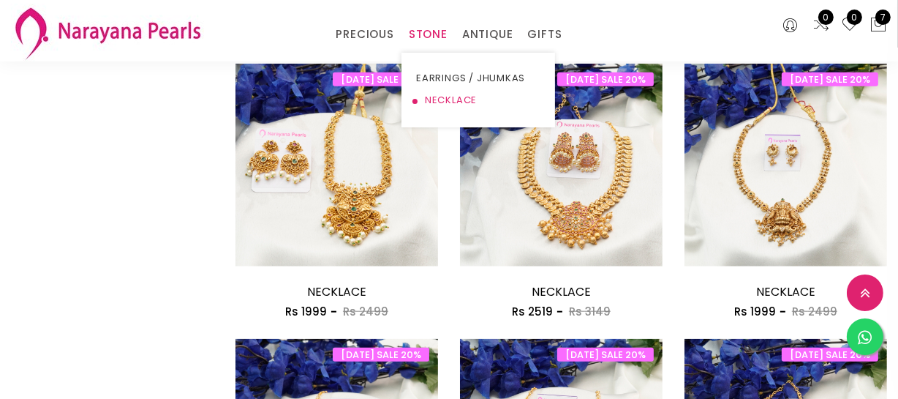
click at [446, 103] on link "NECKLACE" at bounding box center [478, 100] width 124 height 22
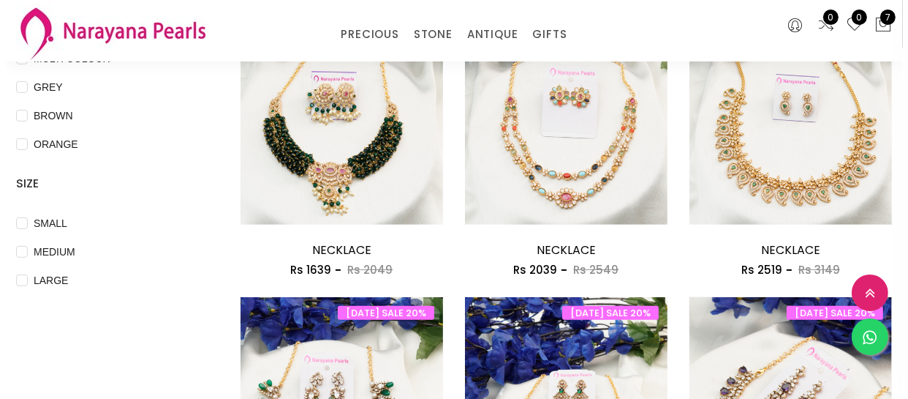
scroll to position [598, 0]
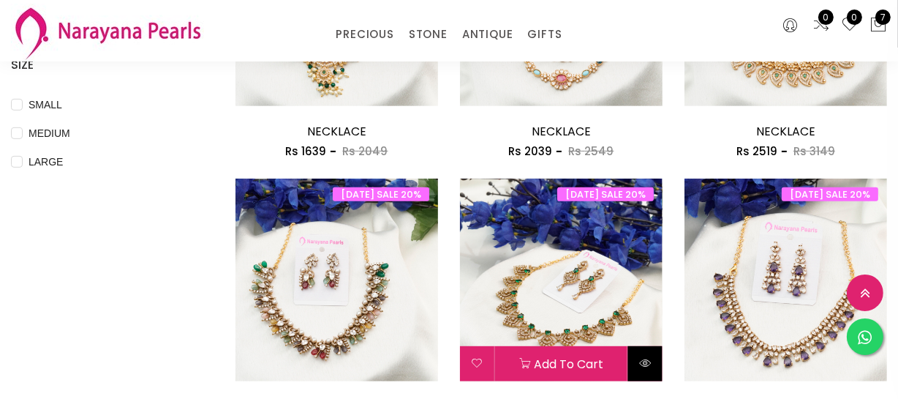
click at [643, 358] on icon at bounding box center [645, 363] width 12 height 12
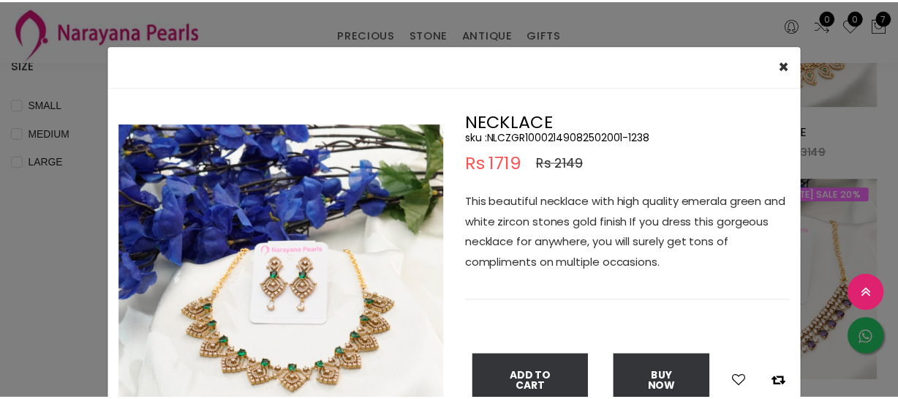
scroll to position [66, 0]
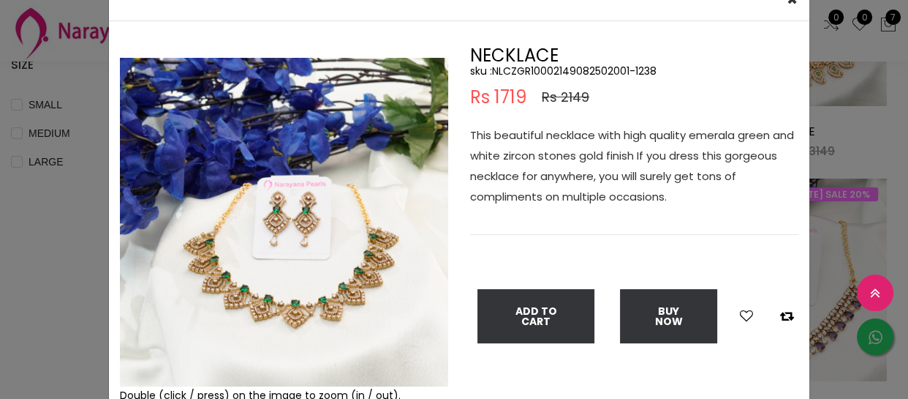
click at [22, 260] on div "× Close Double (click / press) on the image to zoom (in / out). NECKLACE sku : …" at bounding box center [454, 199] width 908 height 399
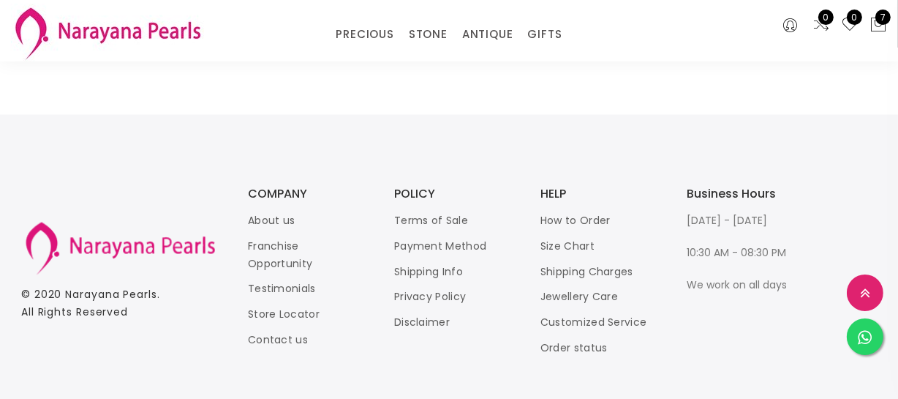
scroll to position [2211, 0]
